Goal: Task Accomplishment & Management: Manage account settings

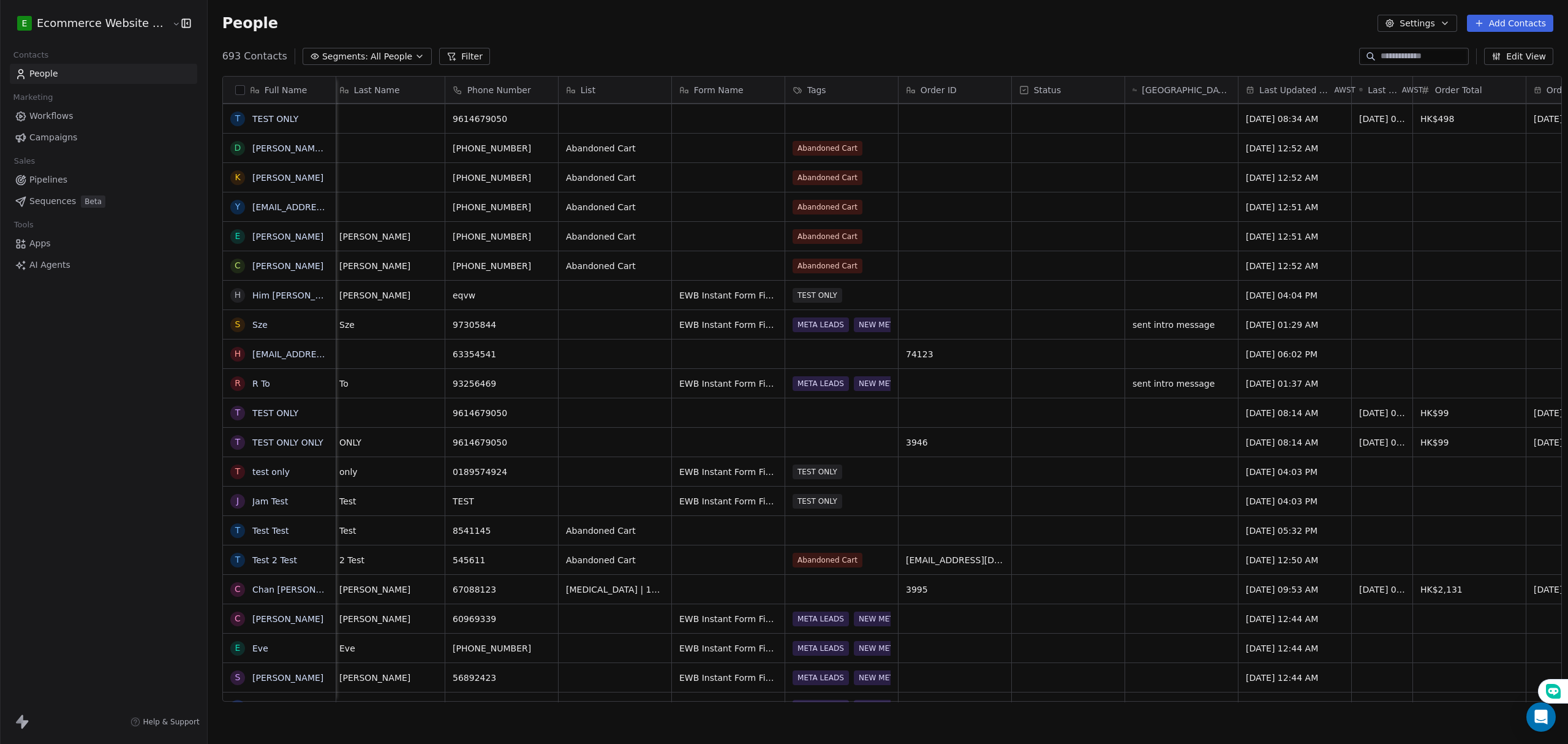
scroll to position [642, 1357]
click at [74, 178] on link "Pipelines" at bounding box center [103, 180] width 187 height 20
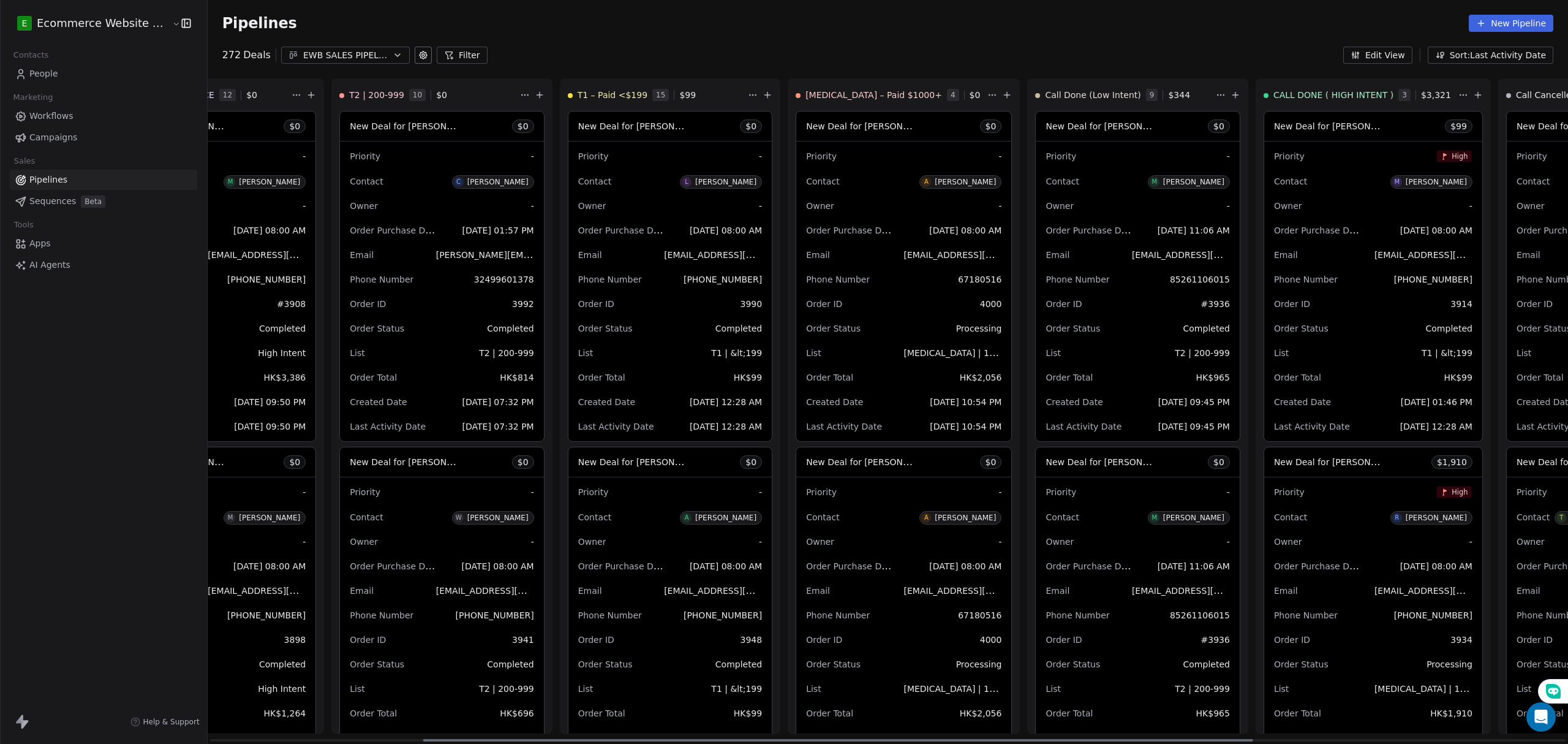
scroll to position [0, 351]
click at [1217, 95] on div "LOW INTENT BY PRICE 42 $ 0 New Deal for [PERSON_NAME] MAN $ 0 Priority Low Cont…" at bounding box center [537, 411] width 1360 height 666
click at [1264, 101] on div "CALL DONE ( HIGH INTENT ) 3 $ 3,321" at bounding box center [1360, 95] width 193 height 32
drag, startPoint x: 1262, startPoint y: 96, endPoint x: 1227, endPoint y: 94, distance: 35.1
click at [1274, 89] on span "CALL DONE ( HIGH INTENT )" at bounding box center [1334, 95] width 120 height 12
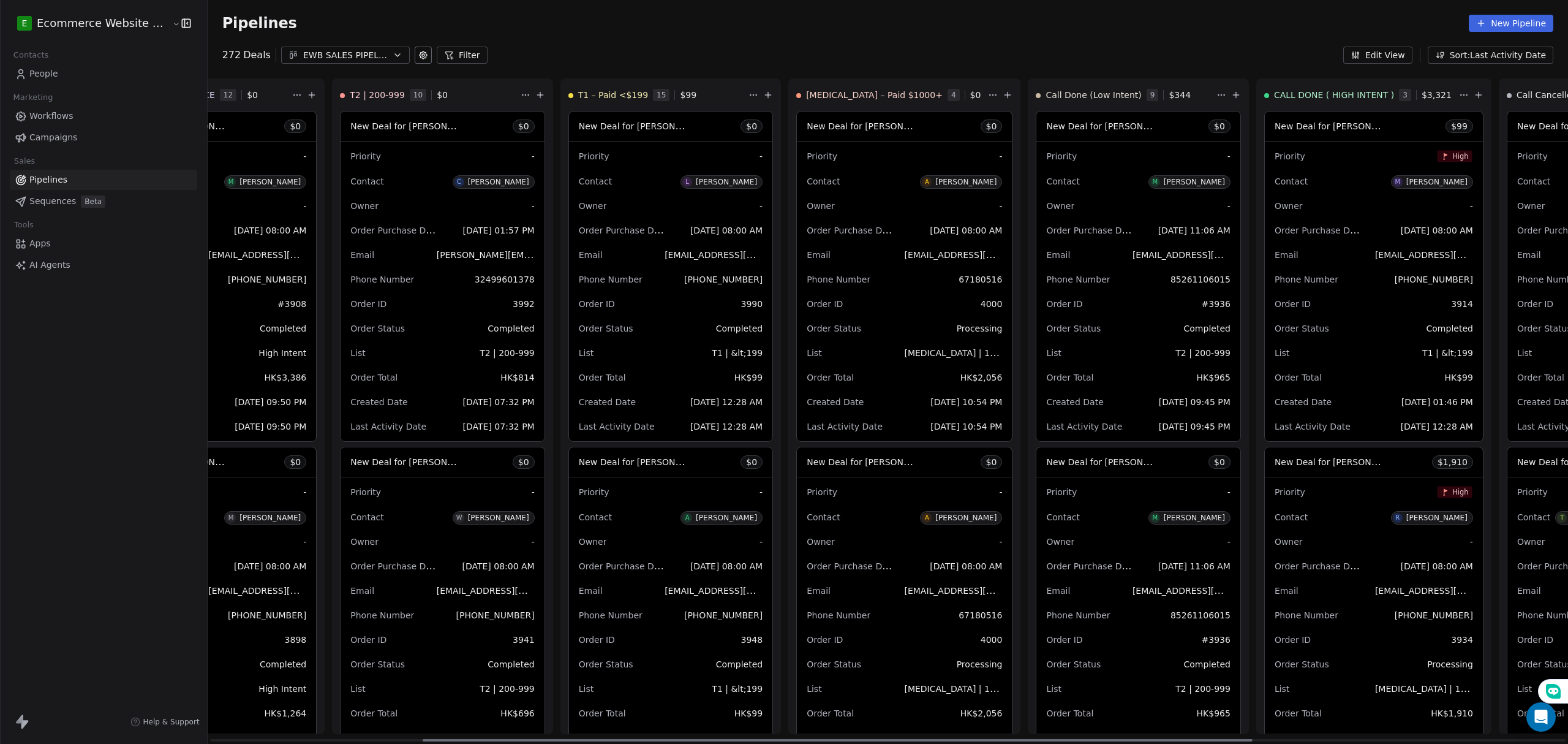
click at [1274, 99] on span "CALL DONE ( HIGH INTENT )" at bounding box center [1334, 95] width 120 height 12
click at [1257, 93] on div "CALL DONE ( HIGH INTENT ) 3 $ 3,321" at bounding box center [1373, 95] width 234 height 32
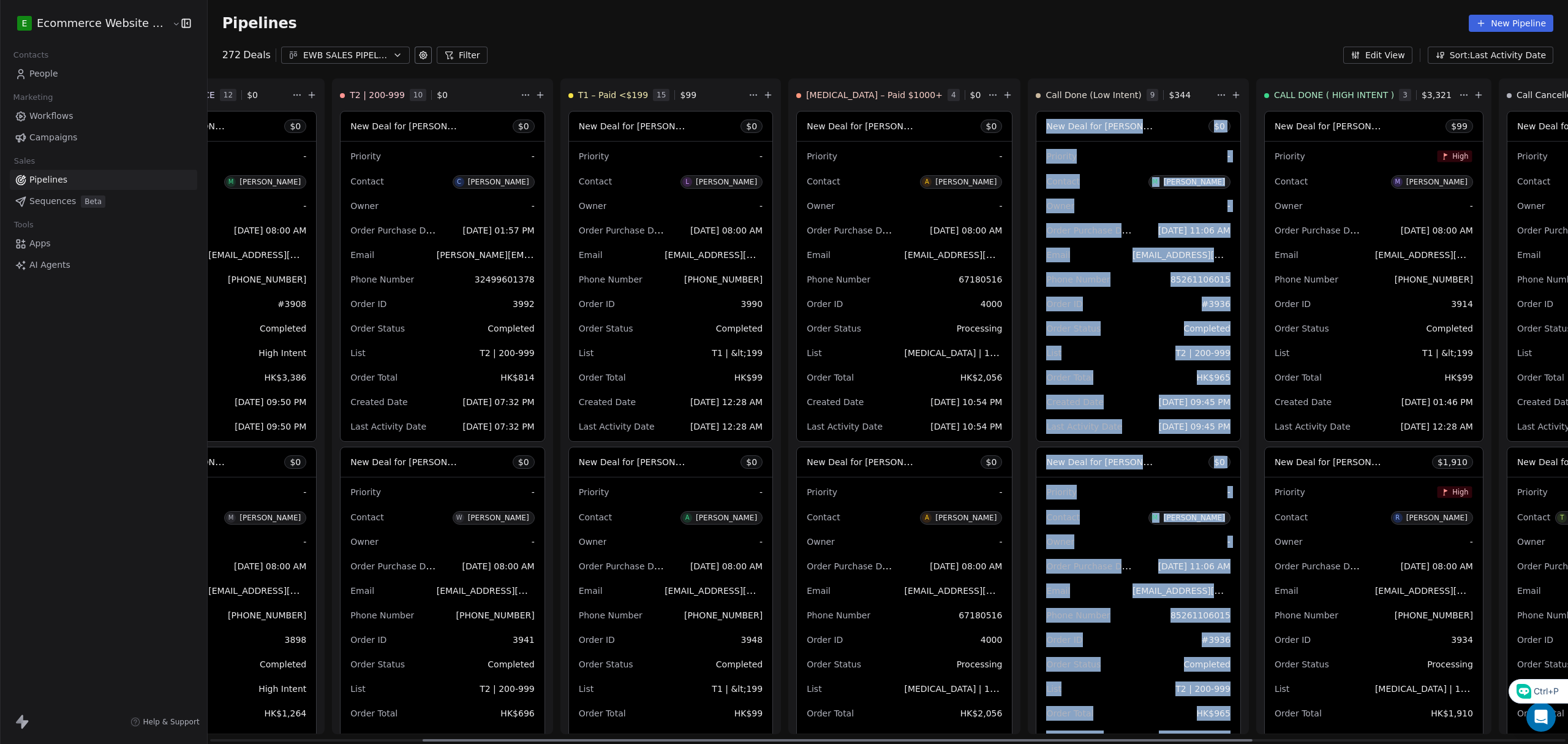
drag, startPoint x: 1193, startPoint y: 93, endPoint x: 1167, endPoint y: 93, distance: 26.0
click at [1167, 93] on div "LOW INTENT BY PRICE 42 $ 0 New Deal for [PERSON_NAME] MAN $ 0 Priority Low Cont…" at bounding box center [1024, 411] width 2335 height 666
click at [1191, 93] on div "LOW INTENT BY PRICE 42 $ 0 New Deal for [PERSON_NAME] MAN $ 0 Priority Low Cont…" at bounding box center [1024, 411] width 2335 height 666
click at [1189, 54] on div "272 Deals EWB SALES PIPELINE 2025 Filter Edit View Sort: Last Activity Date" at bounding box center [888, 55] width 1360 height 17
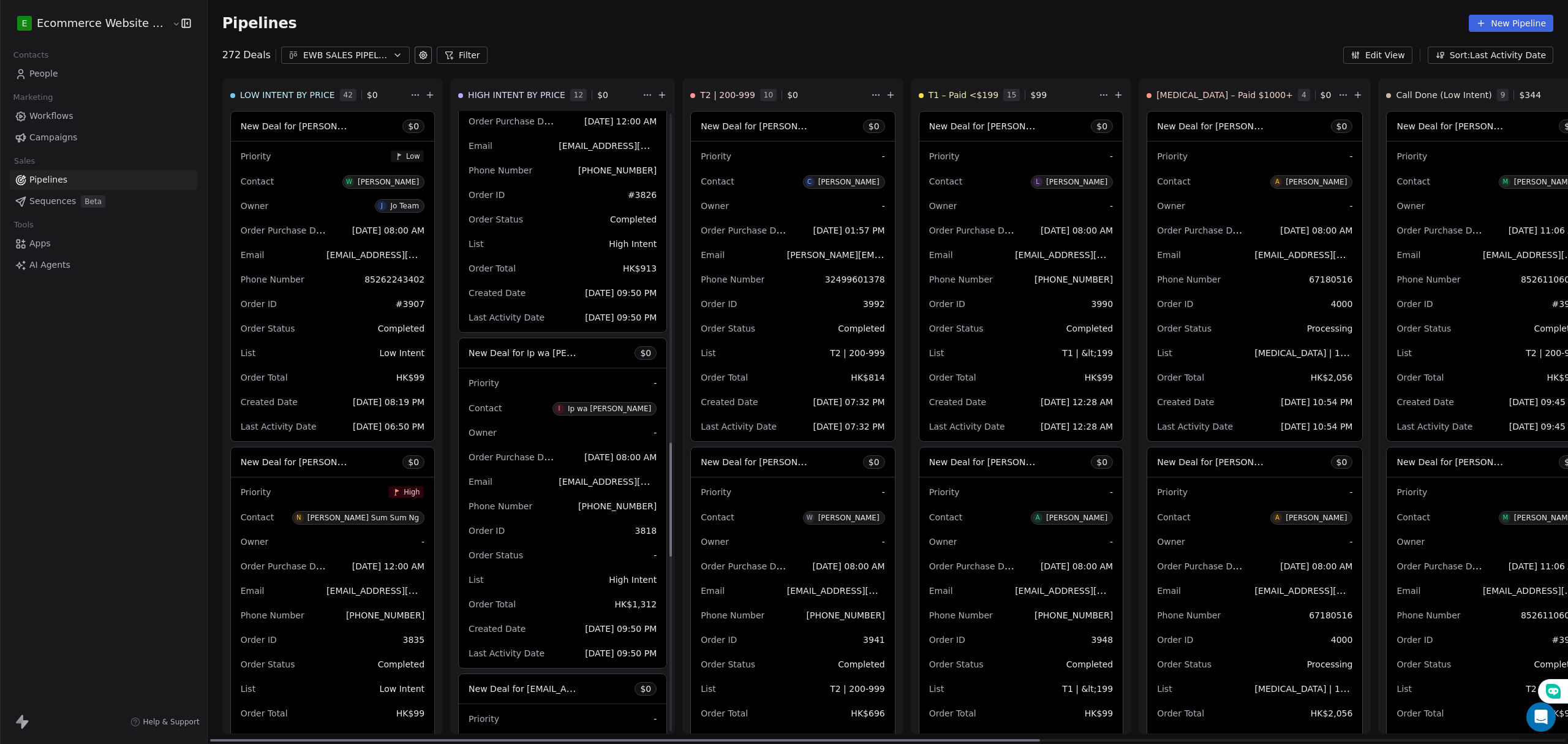
scroll to position [1798, 0]
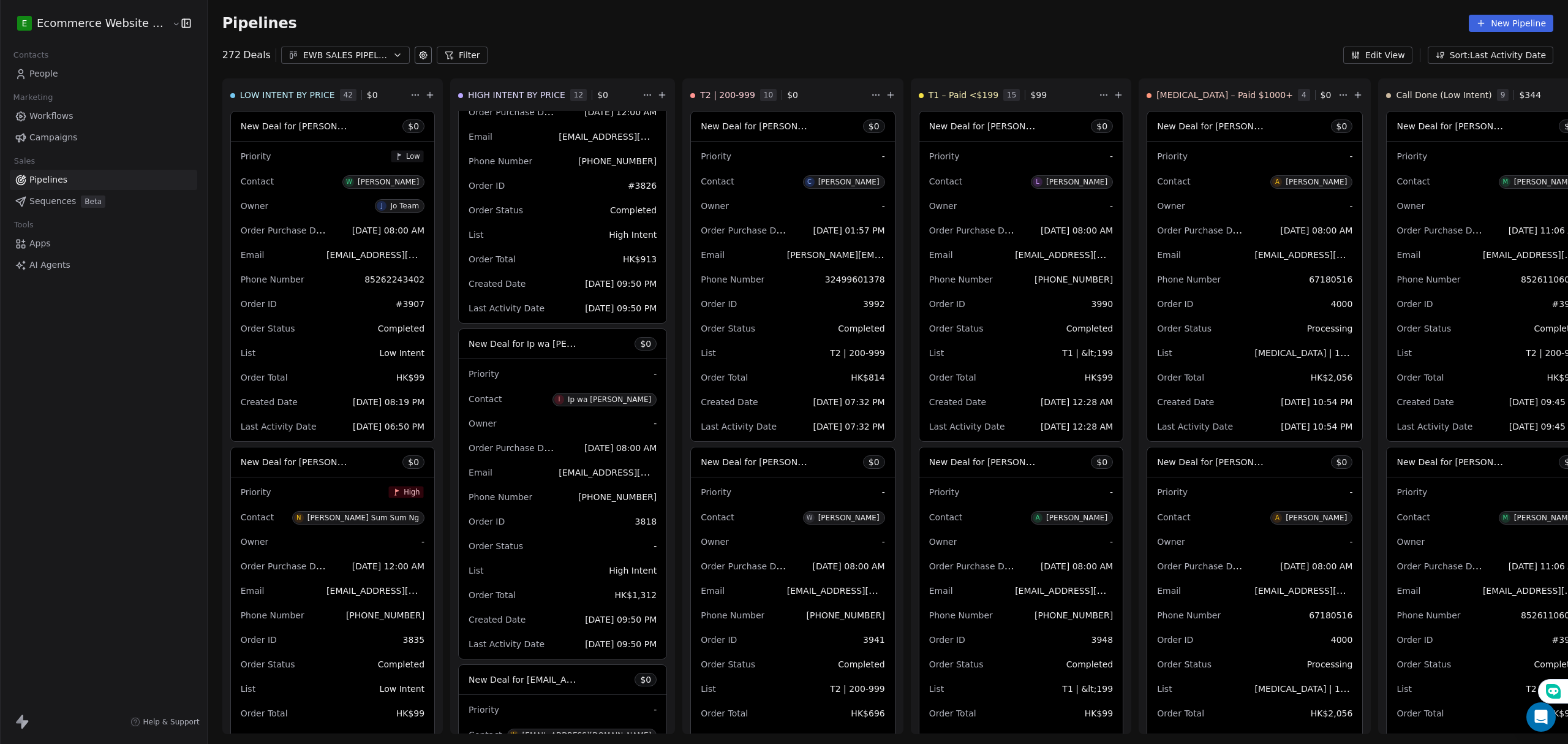
click at [88, 66] on link "People" at bounding box center [103, 74] width 187 height 20
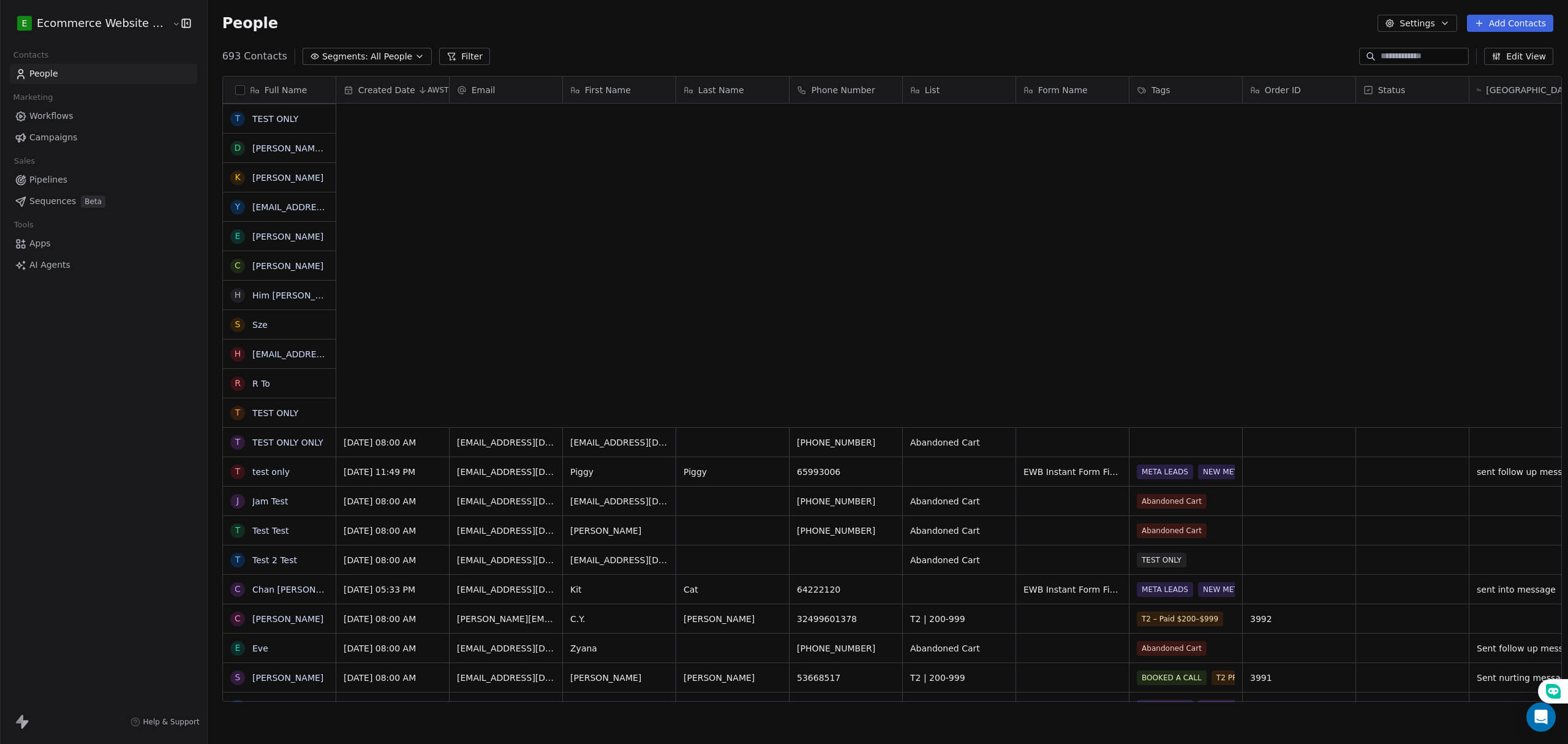
scroll to position [642, 1357]
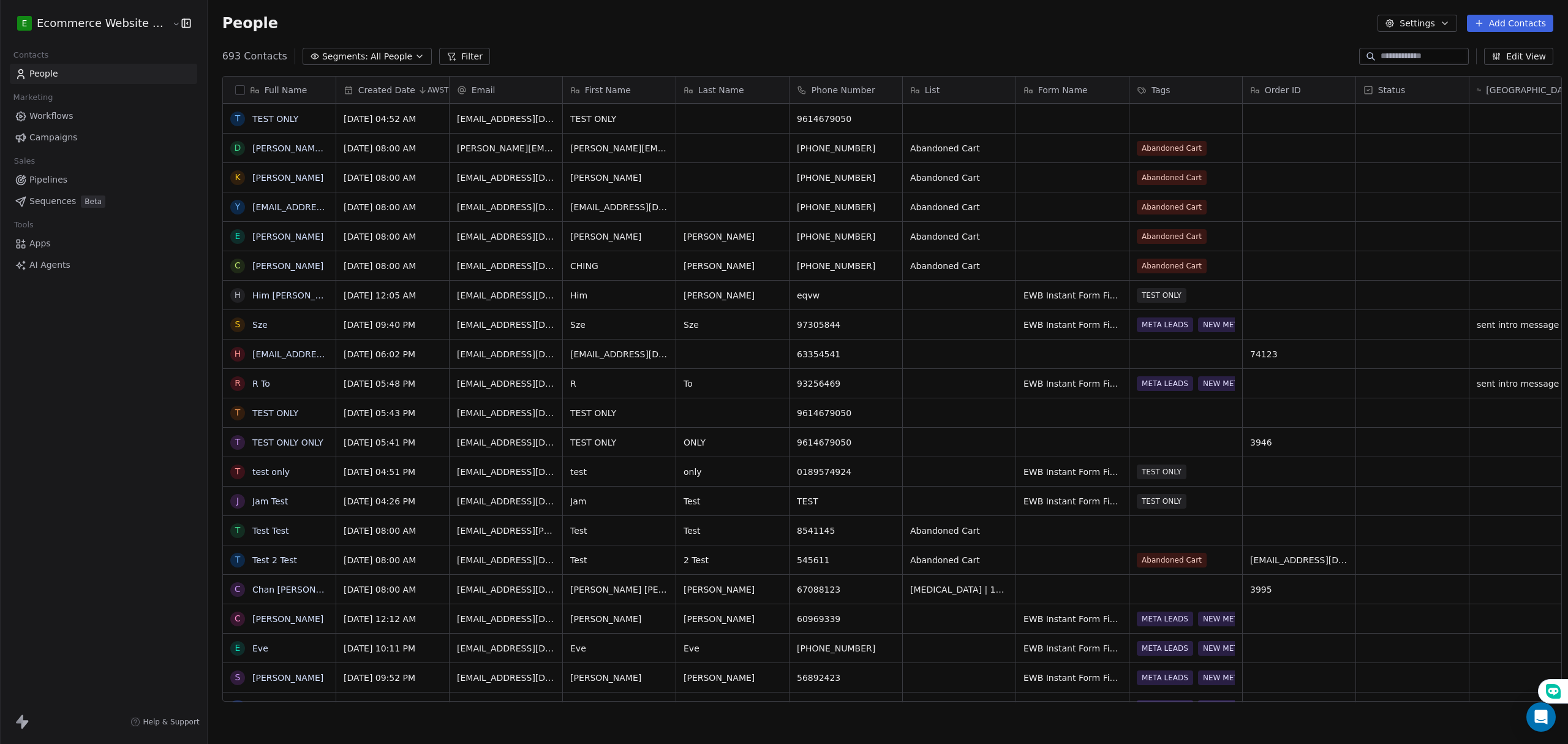
click at [1400, 46] on div "693 Contacts Segments: All People Filter Edit View" at bounding box center [888, 56] width 1360 height 20
click at [1400, 50] on input at bounding box center [1423, 56] width 86 height 12
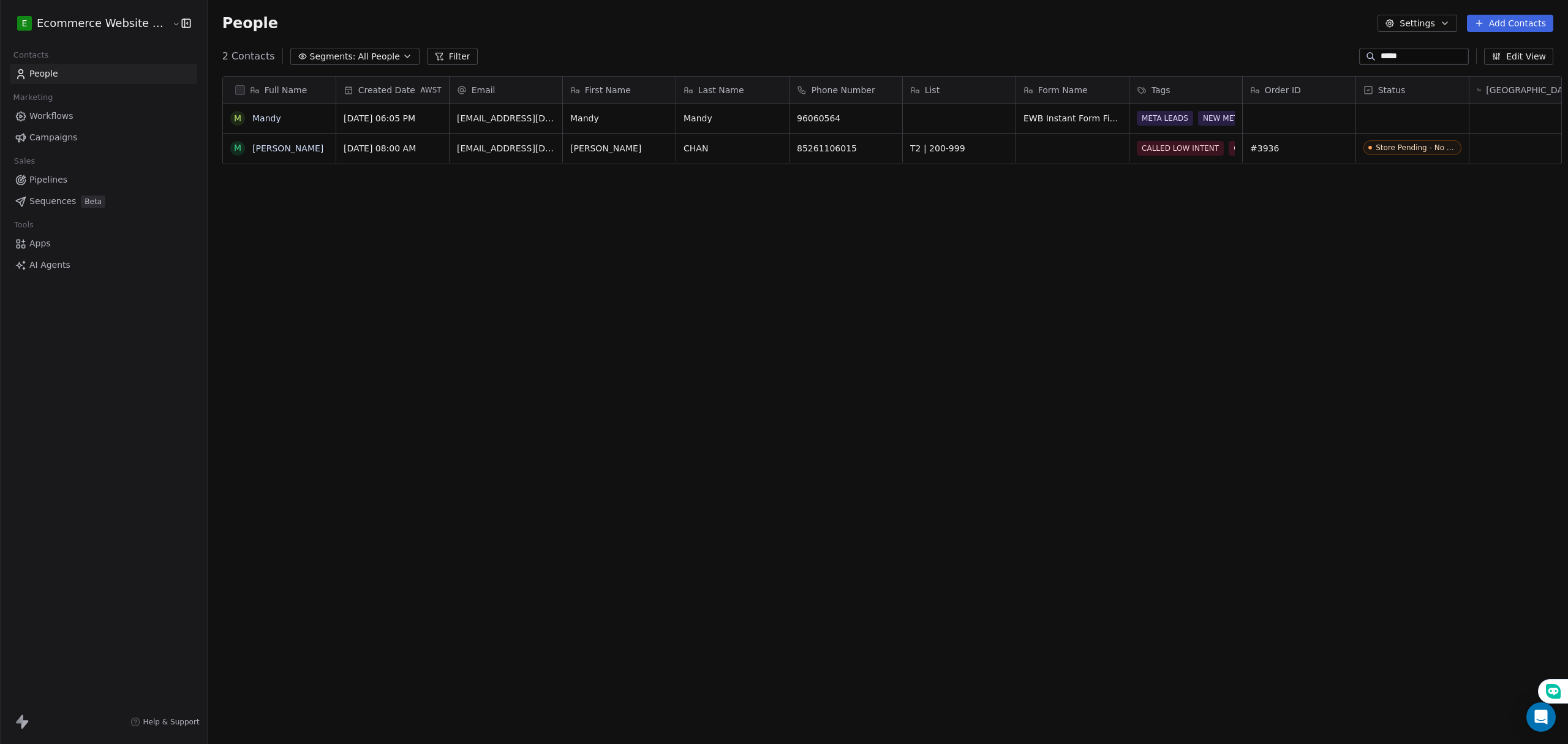
type input "*****"
click at [1106, 183] on div "Full Name M [PERSON_NAME] M [PERSON_NAME] Created Date AWST Email First Name La…" at bounding box center [888, 393] width 1360 height 655
click at [1389, 152] on div "Store Pending - No form" at bounding box center [1421, 148] width 88 height 8
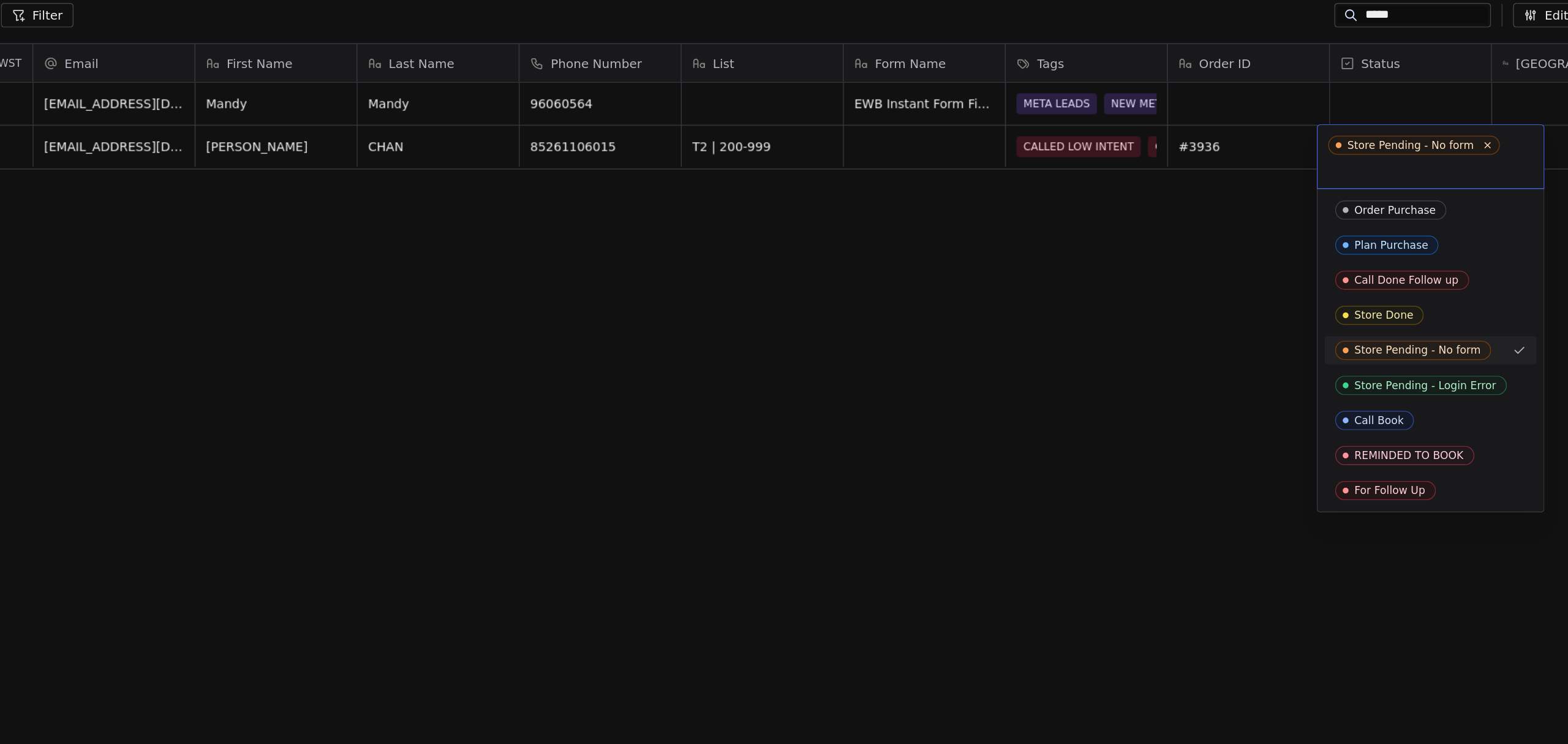
click at [1413, 156] on input "text" at bounding box center [1426, 163] width 144 height 14
click at [1464, 146] on icon at bounding box center [1466, 147] width 4 height 4
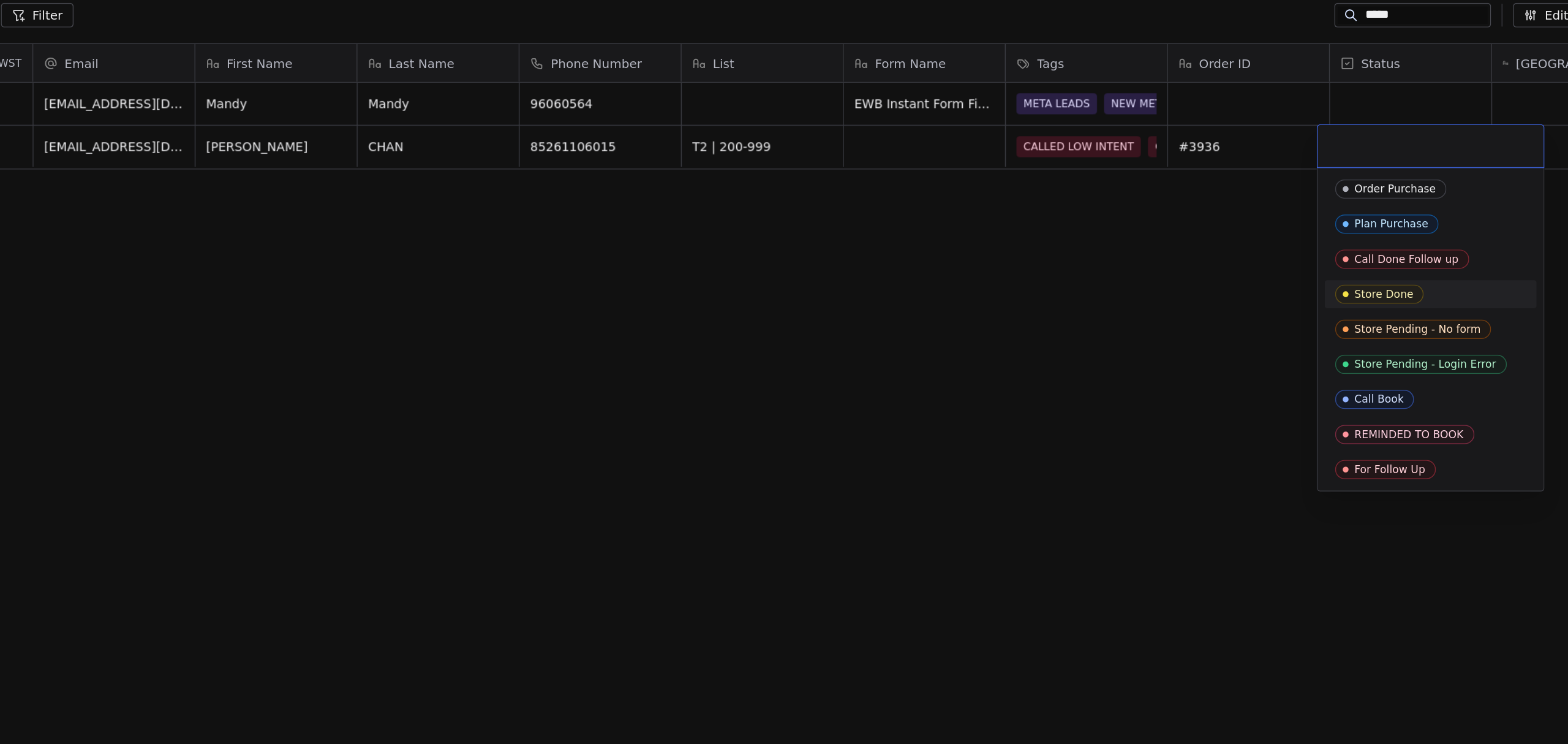
click at [1398, 250] on div "Store Done" at bounding box center [1393, 251] width 41 height 8
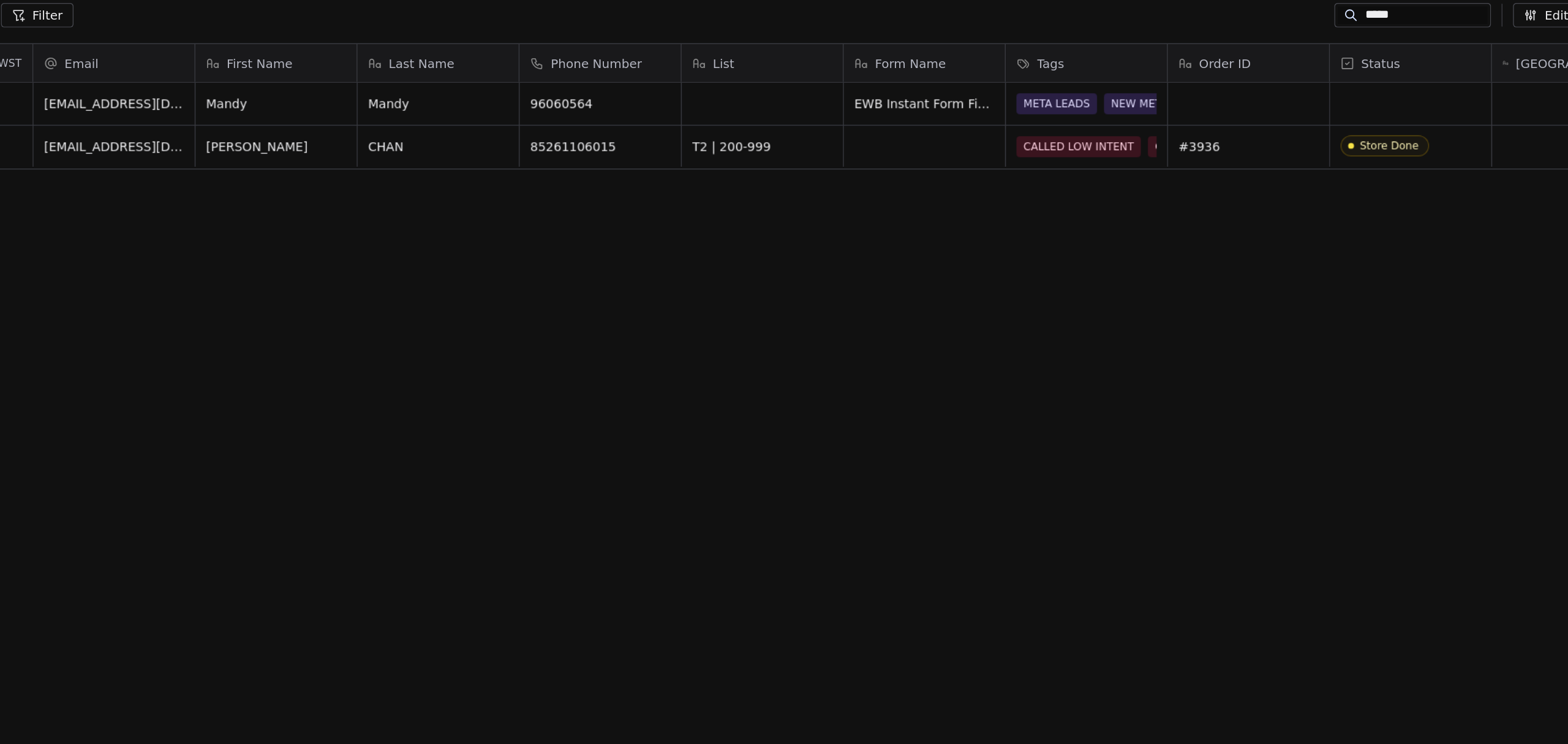
click at [1342, 221] on div "Full Name M [PERSON_NAME] M [PERSON_NAME] Created Date AWST Email First Name La…" at bounding box center [888, 393] width 1360 height 655
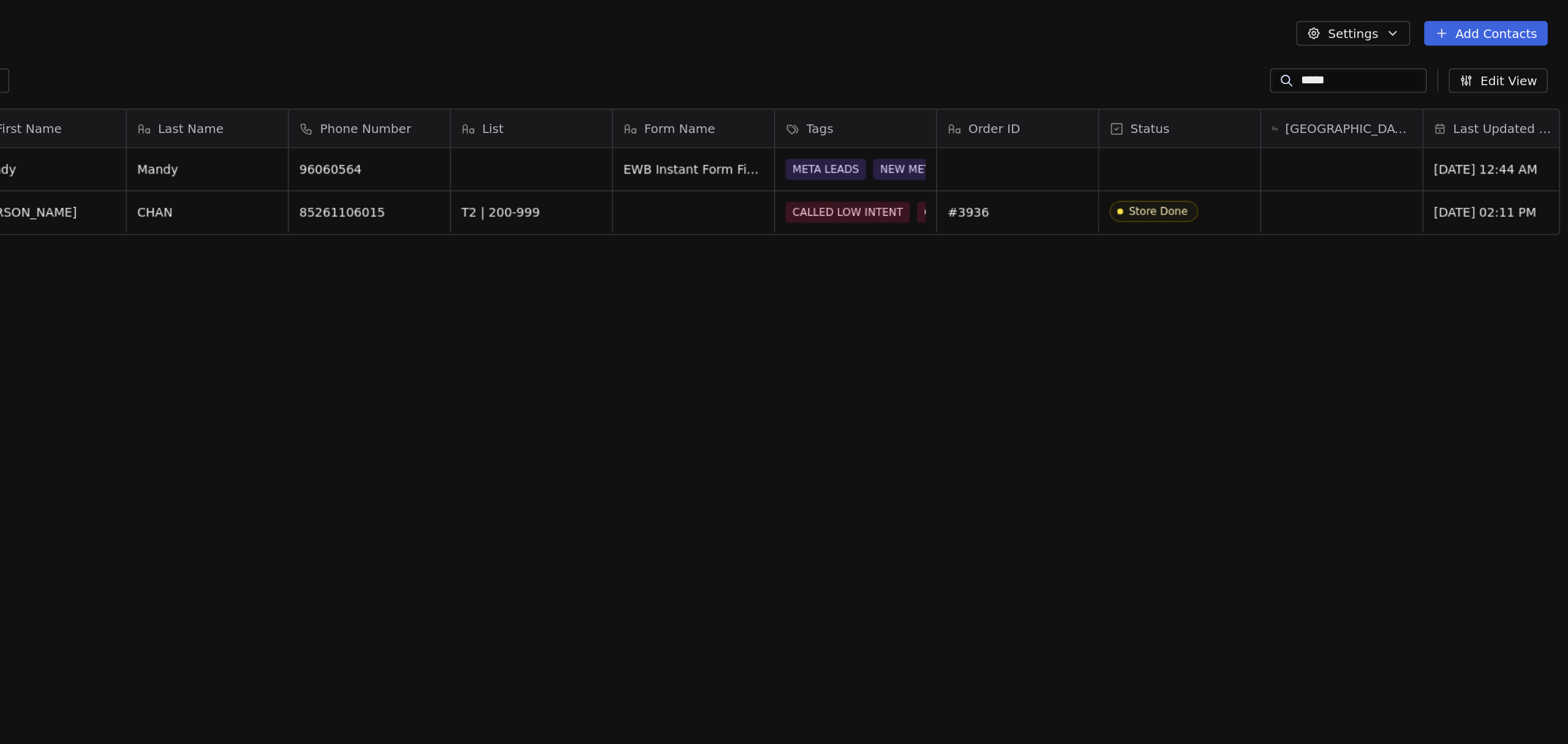
scroll to position [0, 118]
click at [1363, 142] on div "grid" at bounding box center [1407, 148] width 113 height 29
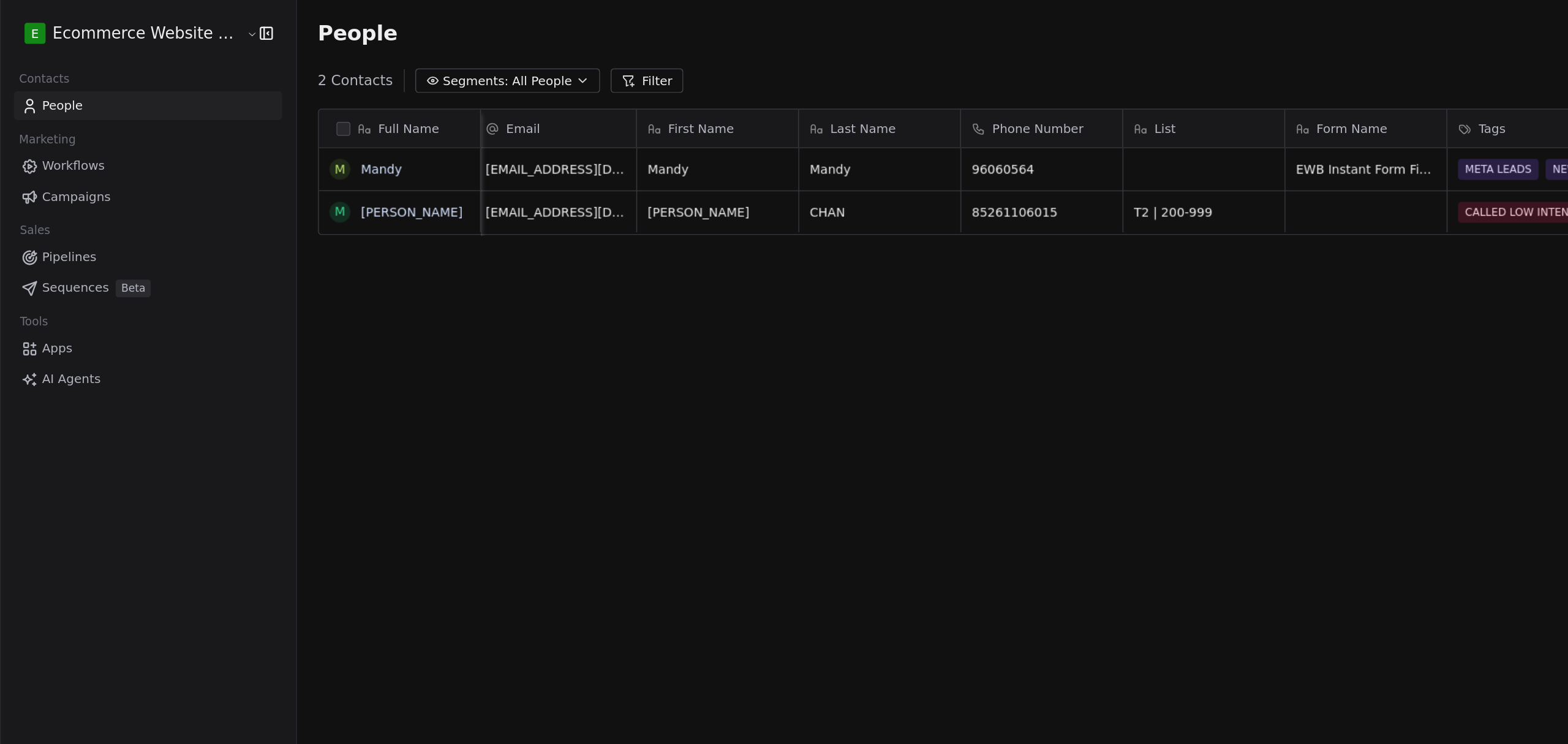
click at [921, 71] on html "E Ecommerce Website Builder Contacts People Marketing Workflows Campaigns Sales…" at bounding box center [784, 372] width 1568 height 744
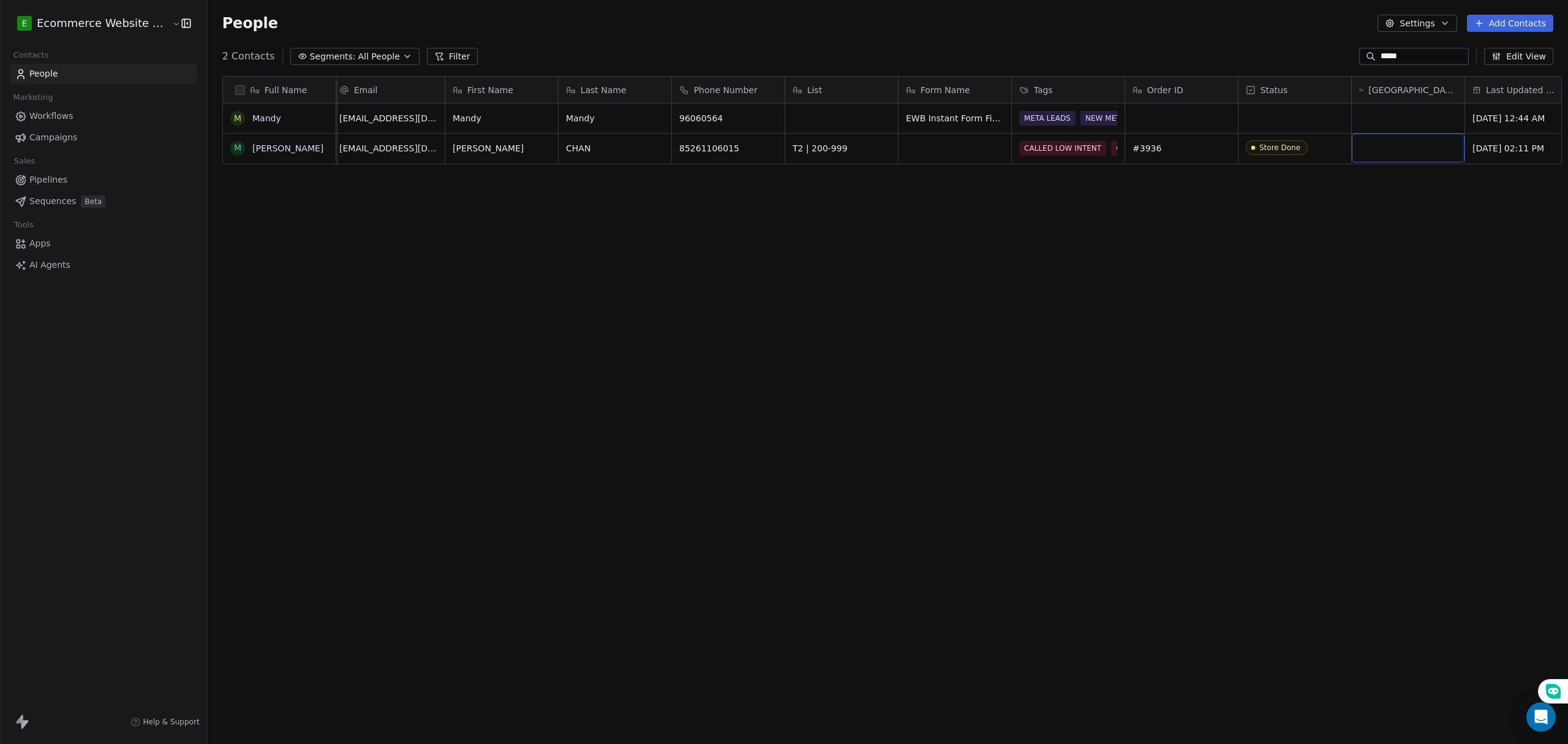
click at [1385, 148] on div "grid" at bounding box center [1407, 148] width 113 height 29
type textarea "**********"
click at [1175, 350] on html "**********" at bounding box center [784, 372] width 1568 height 744
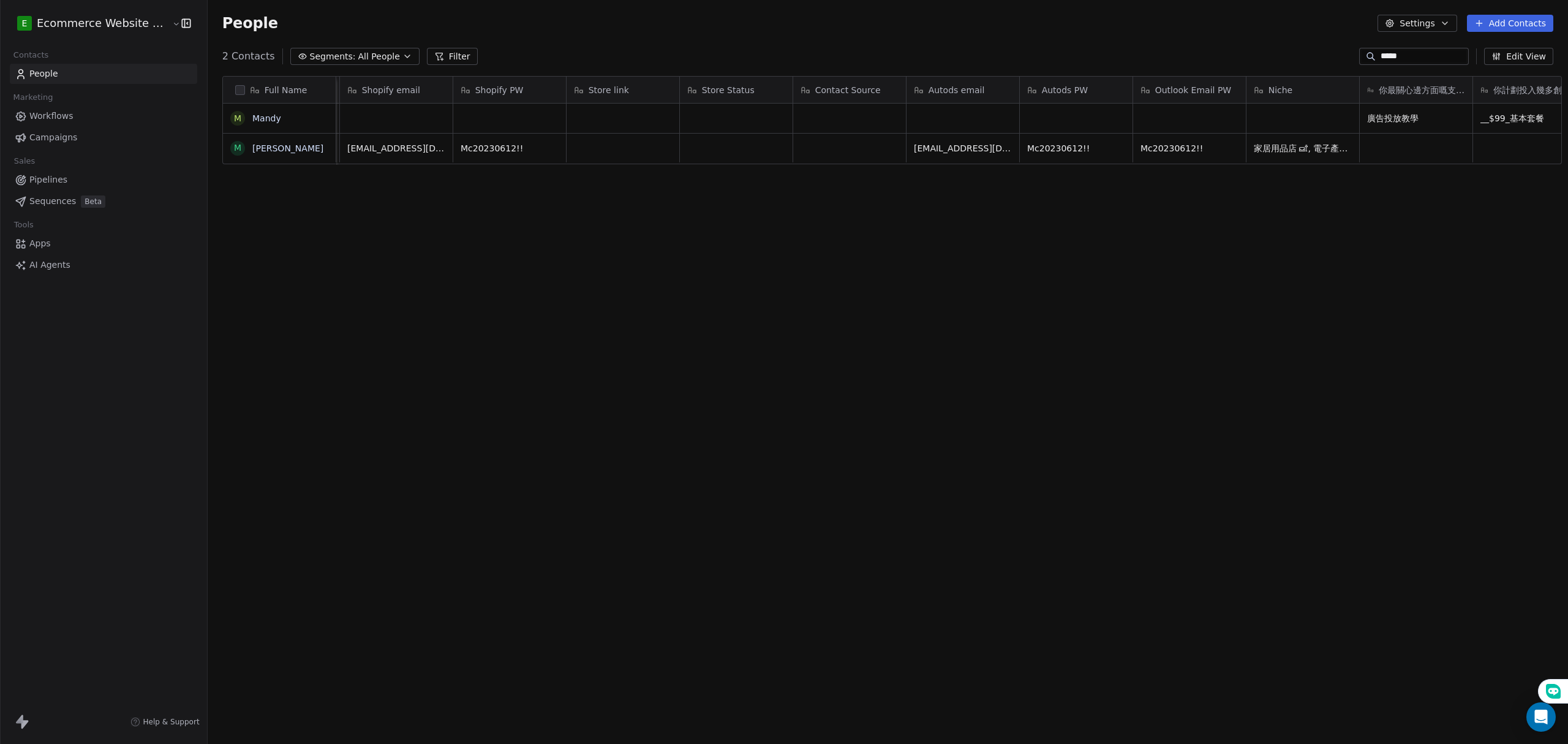
scroll to position [0, 1863]
click at [613, 151] on div "grid" at bounding box center [630, 148] width 113 height 29
click at [609, 155] on div "grid" at bounding box center [630, 148] width 113 height 29
click at [609, 155] on div "grid" at bounding box center [630, 148] width 113 height 29
click at [625, 143] on textarea at bounding box center [621, 153] width 112 height 38
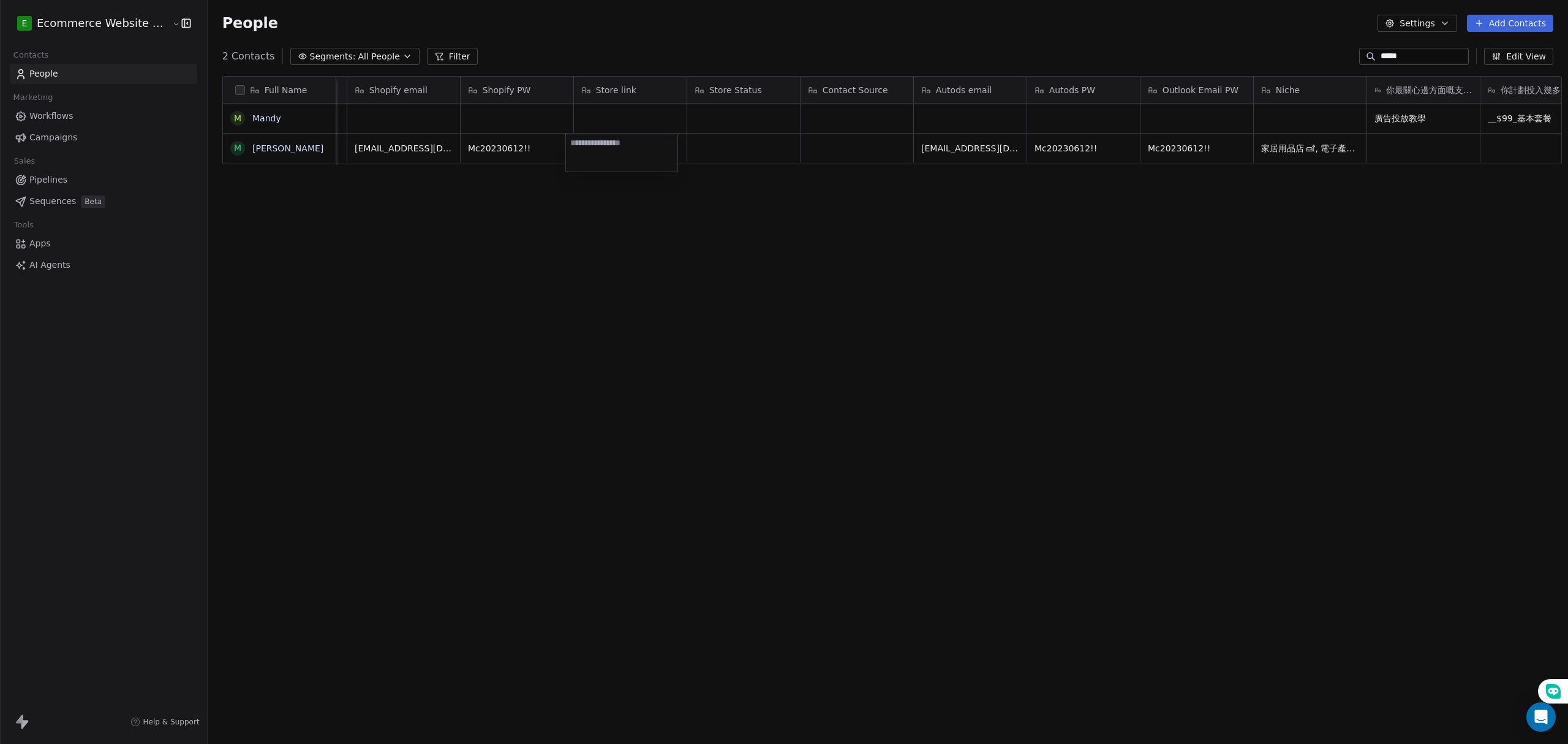
paste textarea "**********"
type textarea "**********"
click at [642, 233] on html "**********" at bounding box center [784, 372] width 1568 height 744
click at [751, 151] on div "grid" at bounding box center [744, 148] width 113 height 29
type textarea "*********"
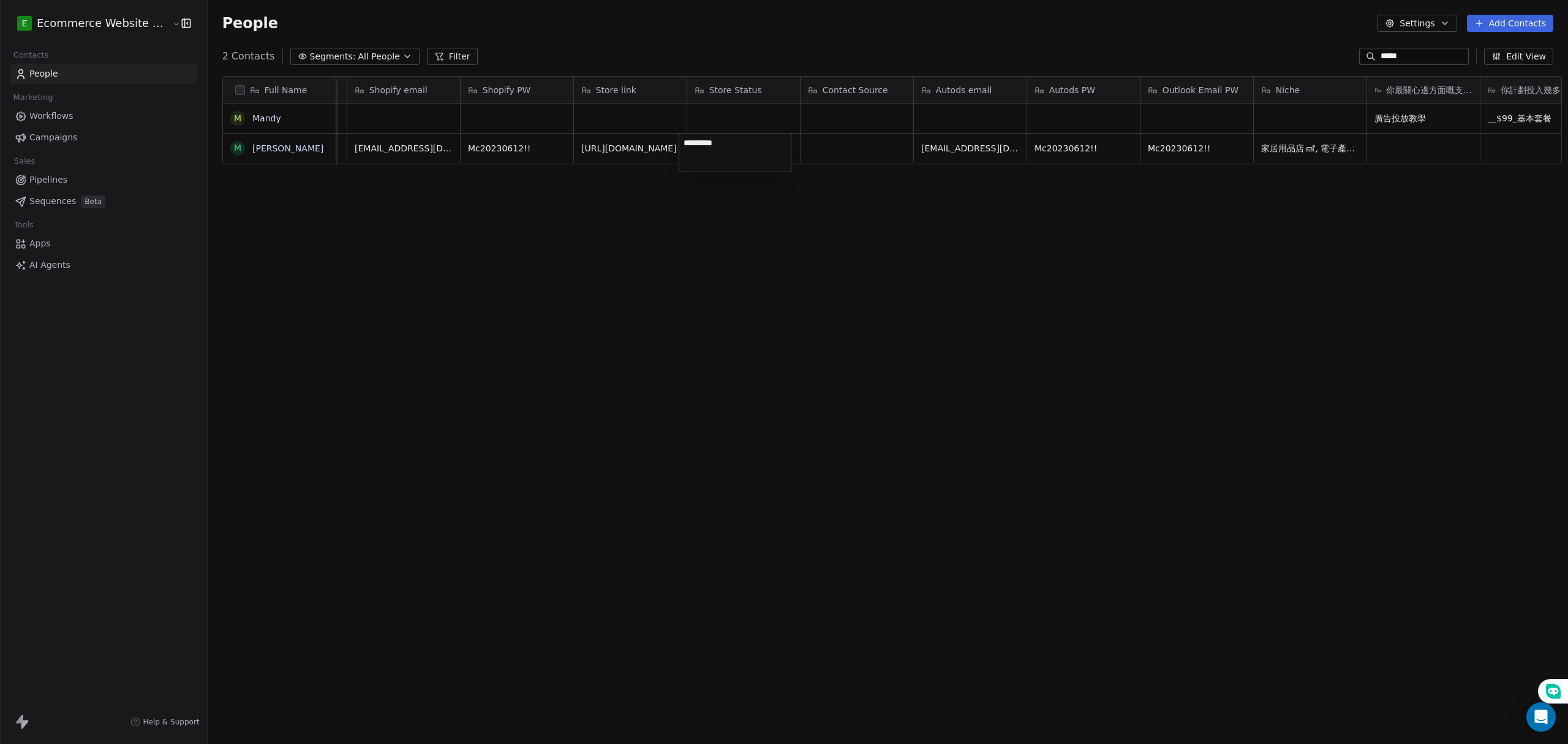
drag, startPoint x: 859, startPoint y: 207, endPoint x: 854, endPoint y: 190, distance: 17.7
click at [860, 199] on html "E Ecommerce Website Builder Contacts People Marketing Workflows Campaigns Sales…" at bounding box center [784, 372] width 1568 height 744
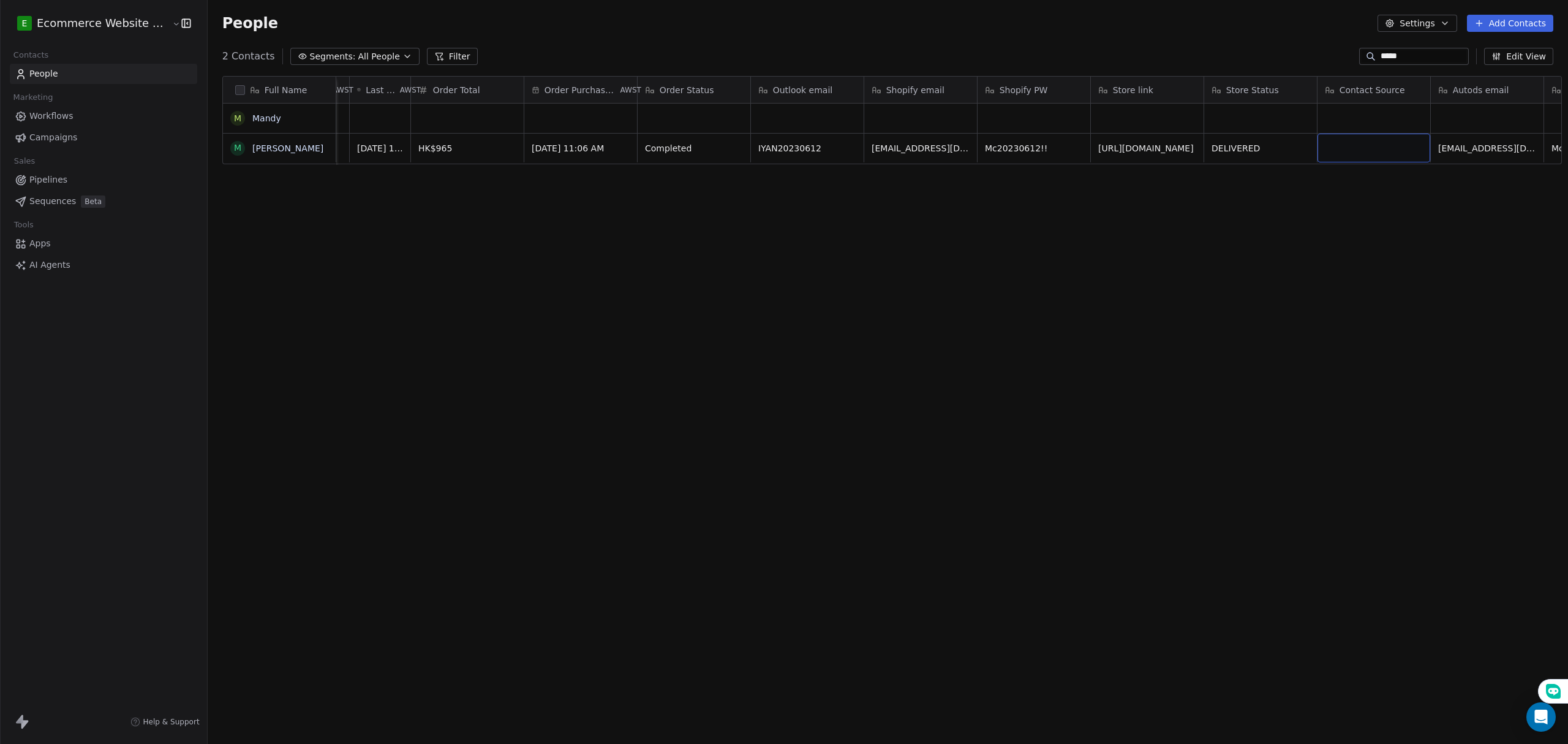
scroll to position [0, 0]
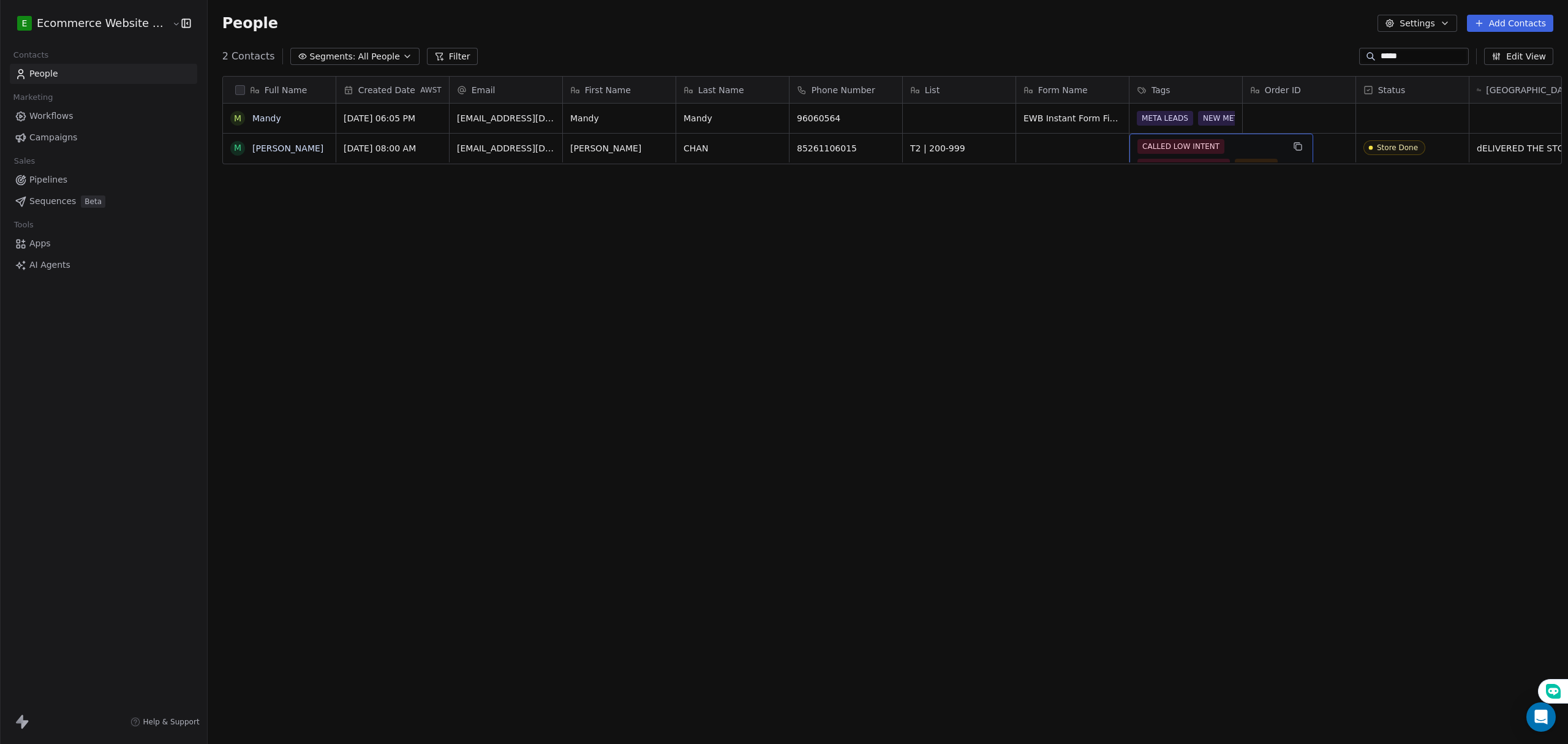
click at [1163, 155] on div "CALLED LOW INTENT Call Done (Low Intent) T2 PRICE T2 – Paid $200–$999" at bounding box center [1210, 166] width 146 height 54
click at [1231, 139] on div "CALLED LOW INTENT Call Done (Low Intent) T2 PRICE T2 – Paid $200–$999" at bounding box center [1210, 166] width 146 height 54
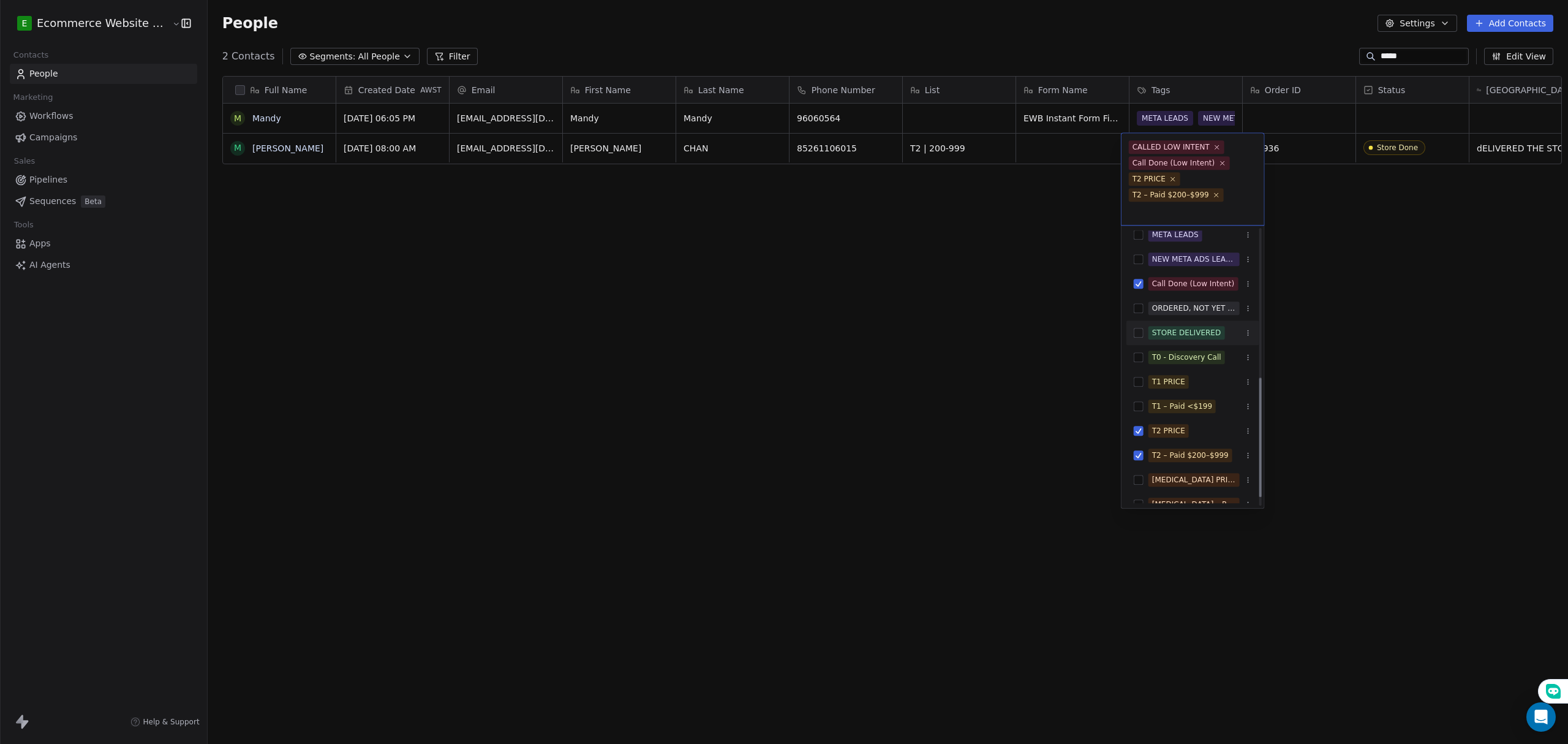
scroll to position [364, 0]
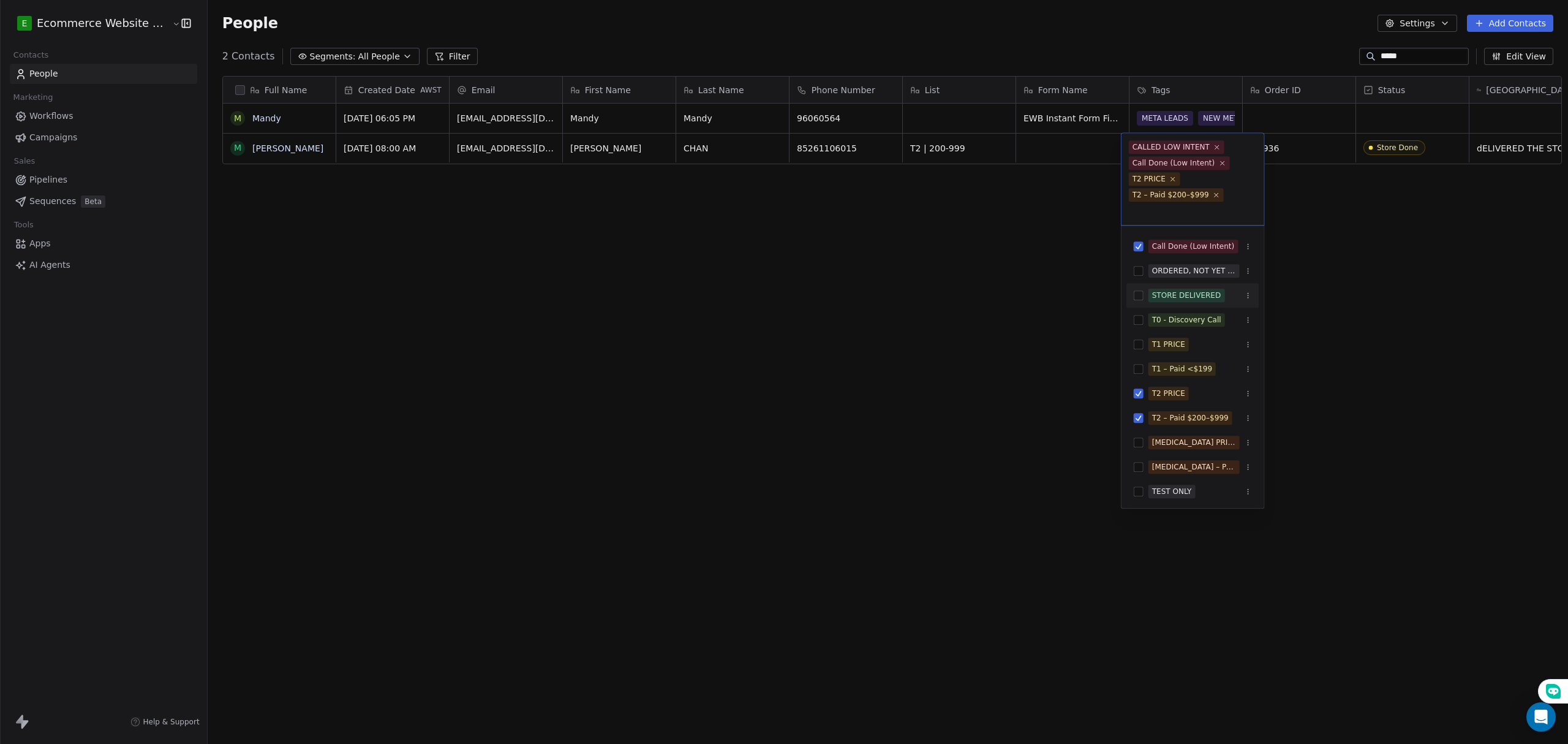
click at [1138, 291] on button "Suggestions" at bounding box center [1138, 295] width 10 height 10
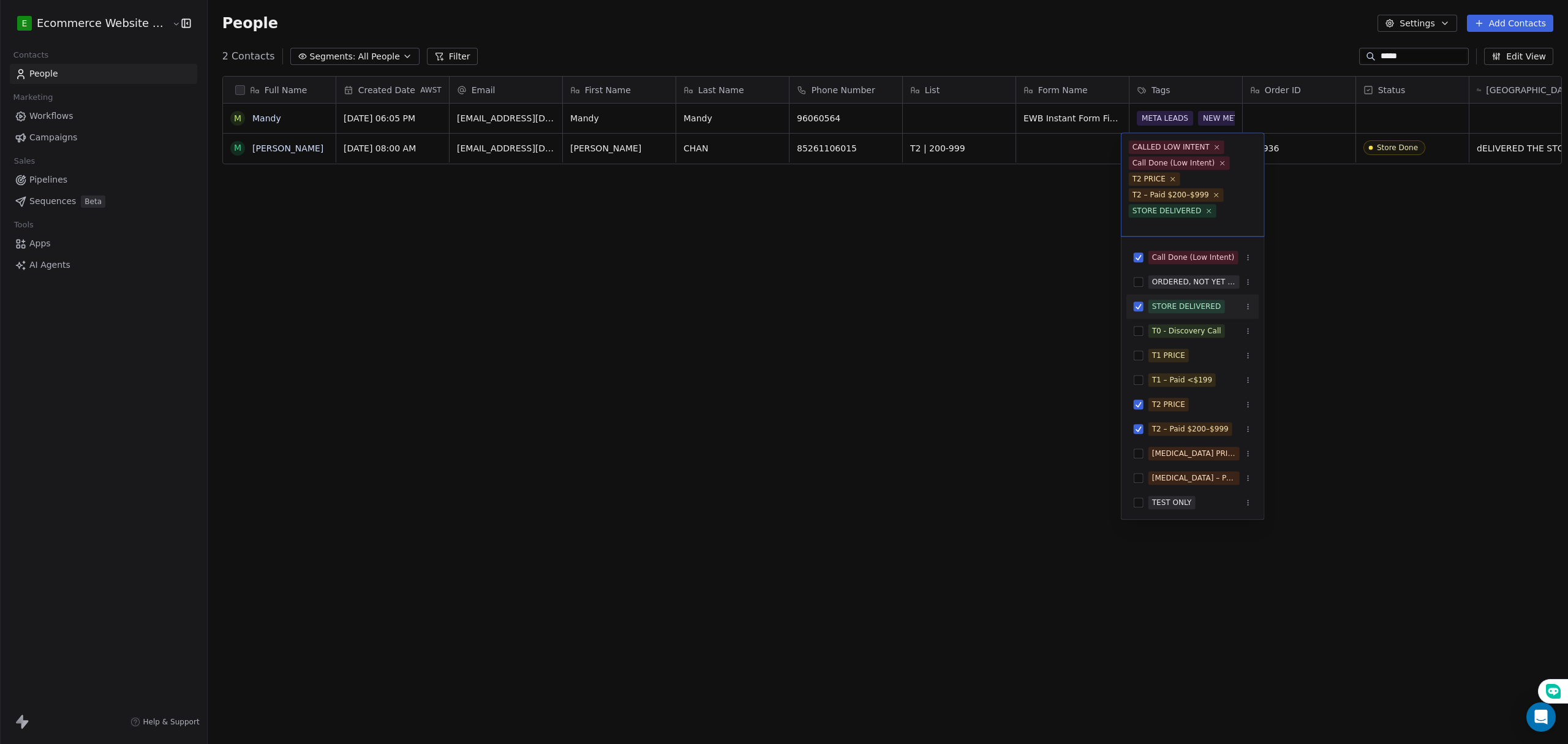
click at [1333, 282] on html "E Ecommerce Website Builder Contacts People Marketing Workflows Campaigns Sales…" at bounding box center [784, 372] width 1568 height 744
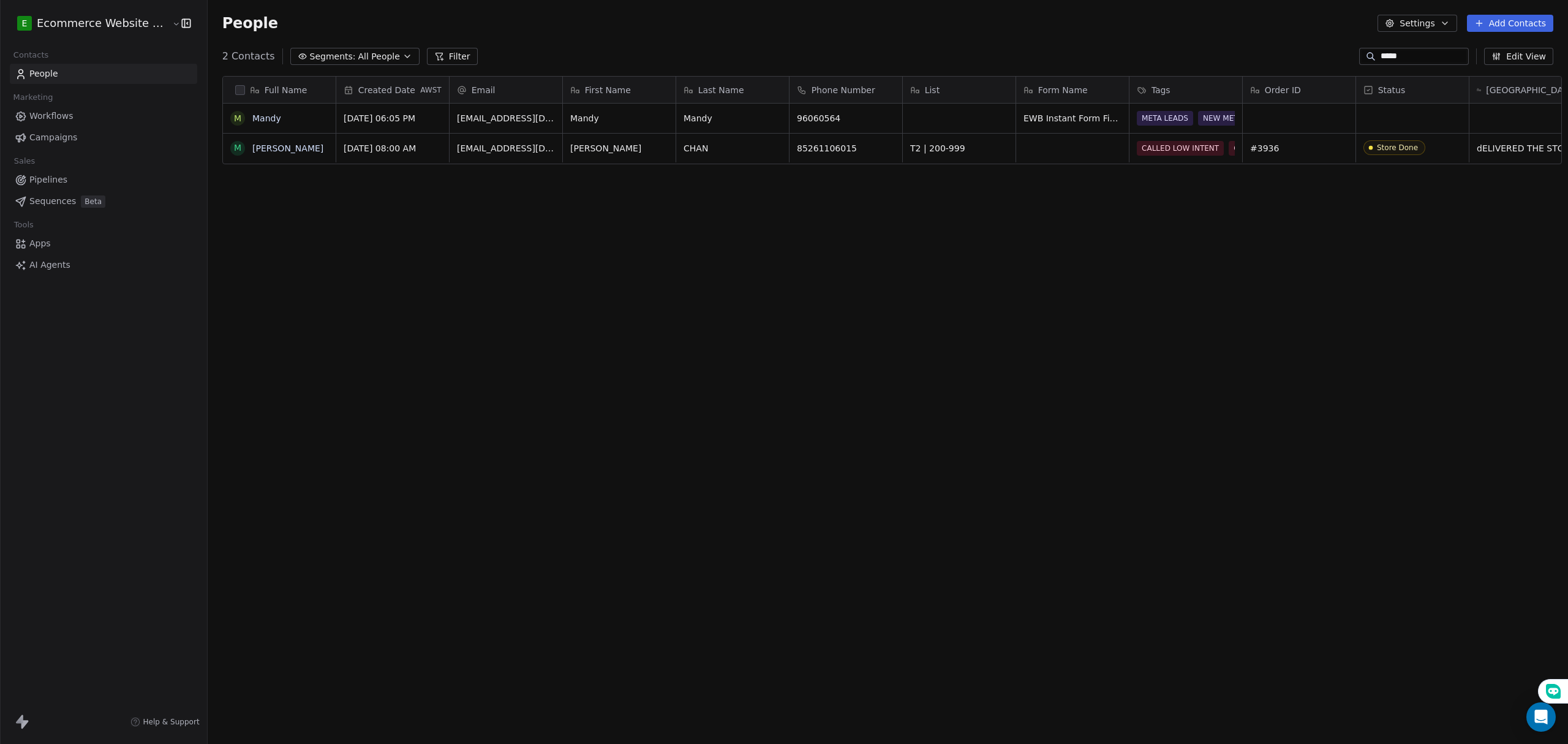
click at [917, 294] on div "Full Name M [PERSON_NAME] M [PERSON_NAME] Created Date AWST Email First Name La…" at bounding box center [888, 393] width 1360 height 655
click at [316, 463] on div "Full Name M [PERSON_NAME] M [PERSON_NAME] Created Date AWST Email First Name La…" at bounding box center [888, 393] width 1360 height 655
click at [417, 221] on div "Full Name M [PERSON_NAME] M [PERSON_NAME] Created Date AWST Email First Name La…" at bounding box center [888, 393] width 1360 height 655
